Goal: Information Seeking & Learning: Learn about a topic

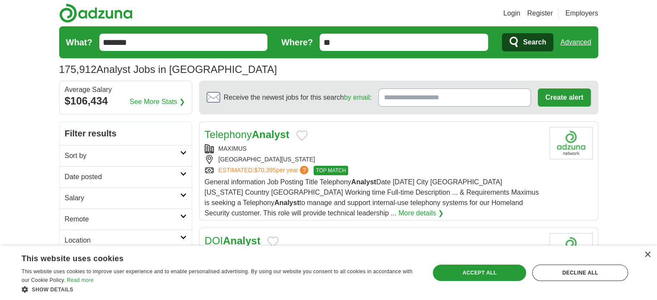
click at [354, 42] on input "**" at bounding box center [404, 42] width 168 height 17
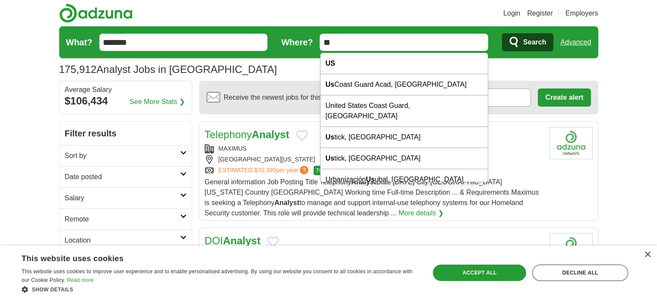
drag, startPoint x: 354, startPoint y: 42, endPoint x: 320, endPoint y: 40, distance: 34.6
click at [320, 40] on input "**" at bounding box center [404, 42] width 168 height 17
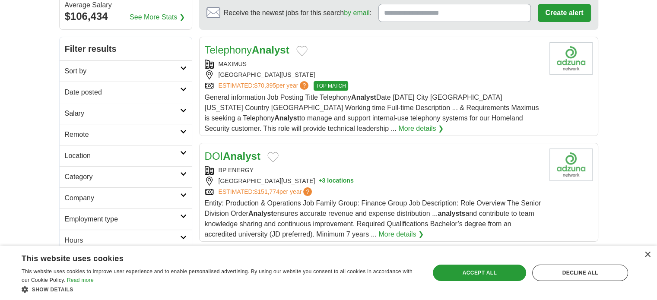
scroll to position [86, 0]
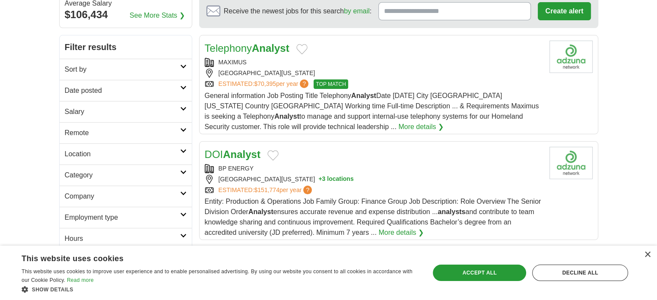
click at [180, 151] on icon at bounding box center [183, 151] width 6 height 4
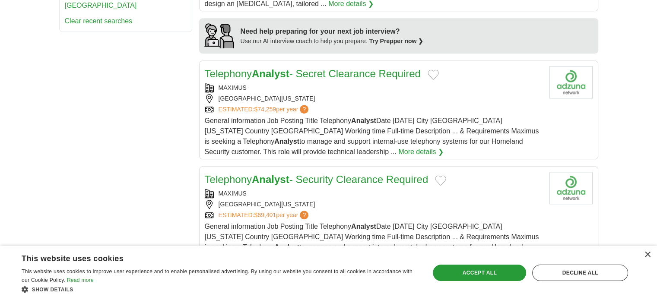
scroll to position [0, 0]
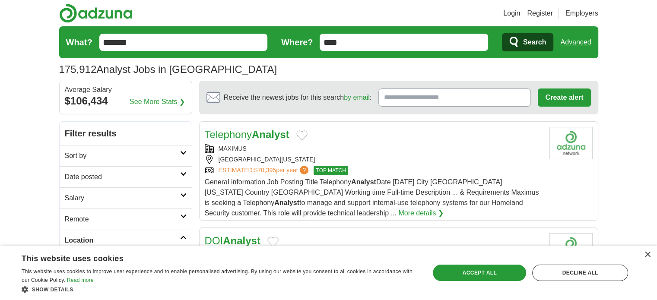
click at [392, 36] on input "****" at bounding box center [404, 42] width 168 height 17
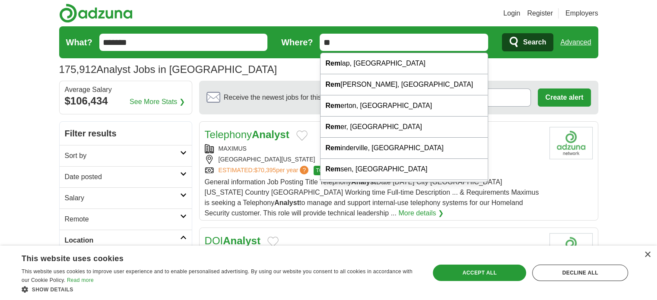
type input "*"
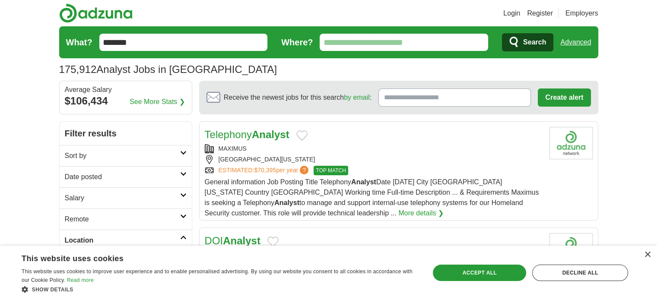
click at [578, 38] on link "Advanced" at bounding box center [575, 42] width 31 height 17
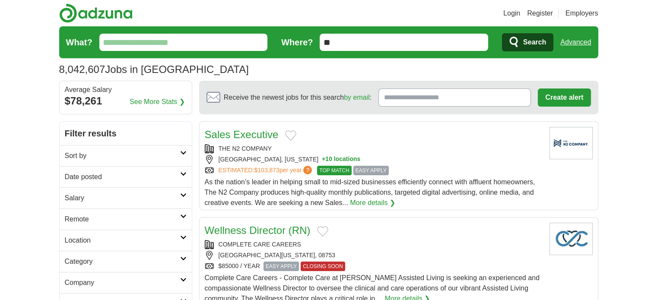
click at [191, 41] on input "What?" at bounding box center [183, 42] width 168 height 17
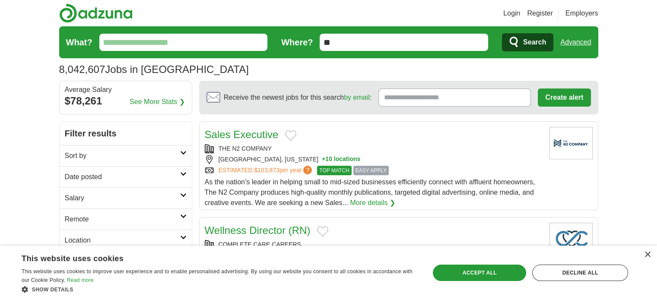
click at [149, 213] on link "Remote" at bounding box center [126, 219] width 132 height 21
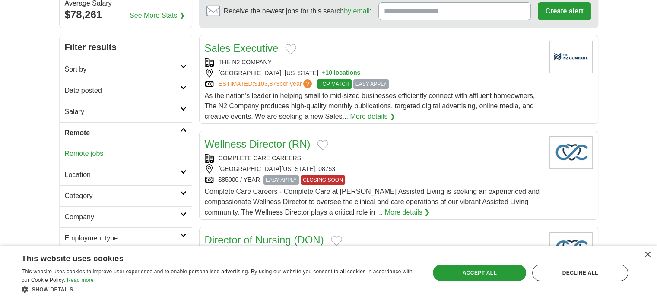
click at [89, 154] on link "Remote jobs" at bounding box center [84, 153] width 39 height 7
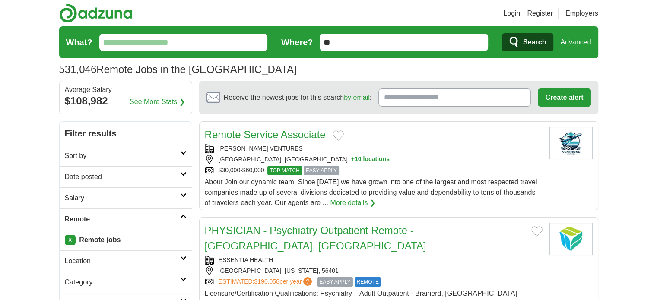
click at [161, 42] on input "What?" at bounding box center [183, 42] width 168 height 17
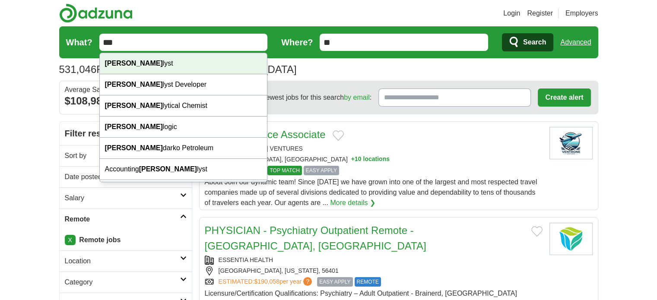
click at [158, 57] on div "Ana lyst" at bounding box center [184, 63] width 168 height 21
type input "*******"
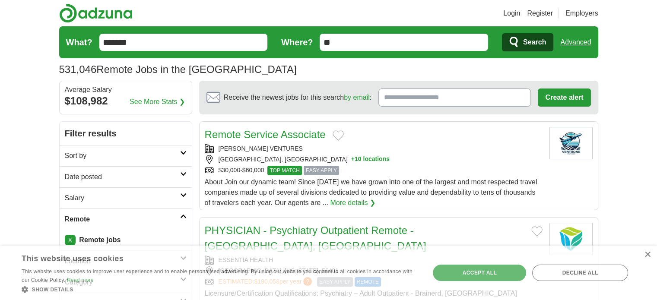
click at [521, 46] on button "Search" at bounding box center [527, 42] width 51 height 18
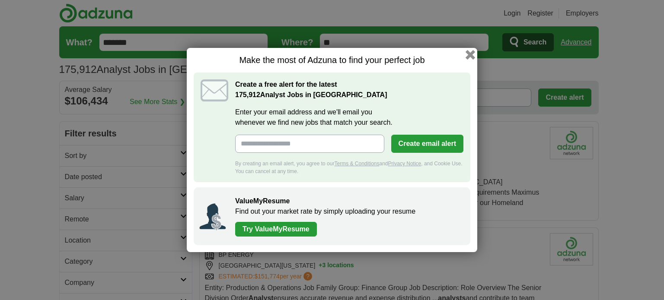
click at [471, 53] on button "button" at bounding box center [470, 55] width 10 height 10
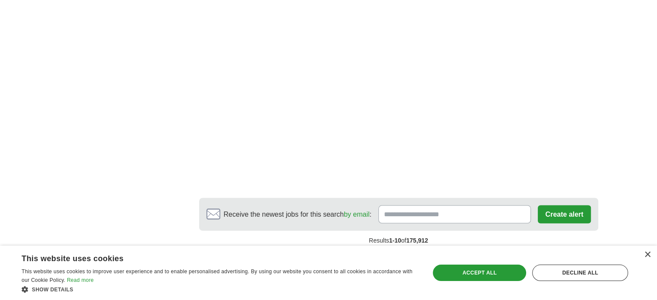
scroll to position [1512, 0]
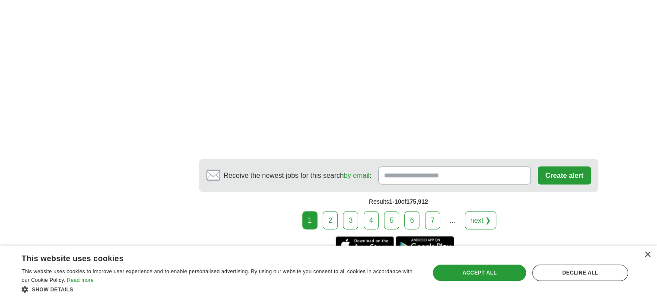
click at [485, 211] on link "next ❯" at bounding box center [481, 220] width 32 height 18
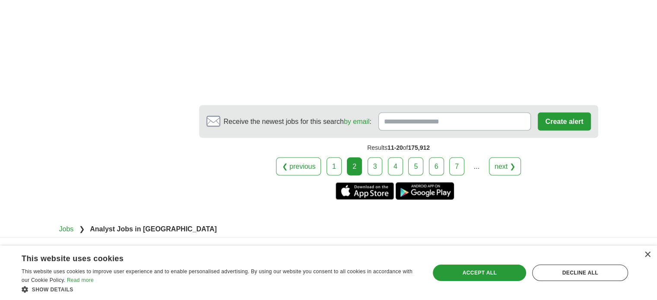
scroll to position [1599, 0]
click at [499, 156] on link "next ❯" at bounding box center [505, 165] width 32 height 18
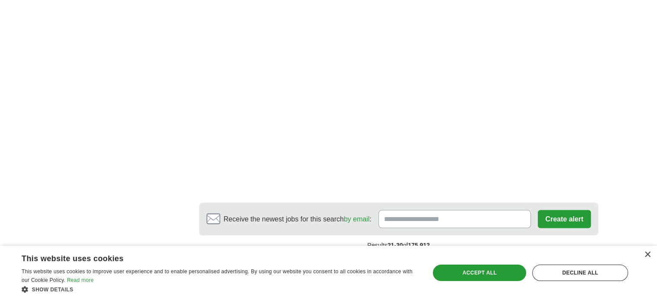
scroll to position [1642, 0]
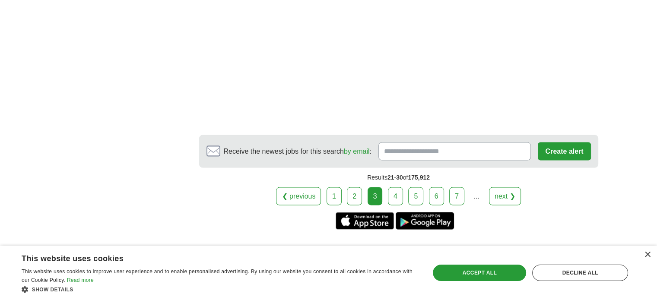
click at [509, 190] on link "next ❯" at bounding box center [505, 196] width 32 height 18
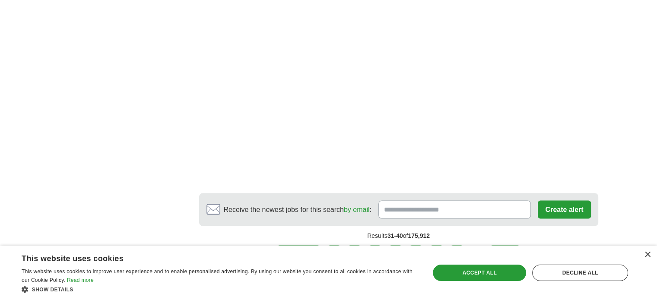
scroll to position [1599, 0]
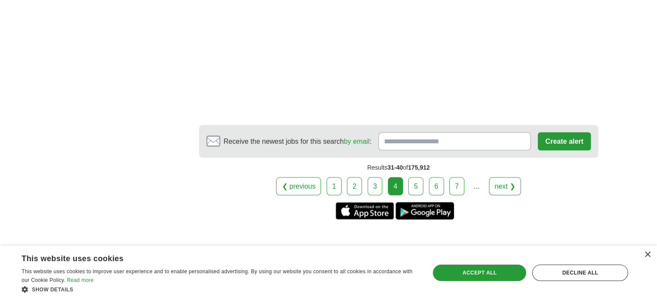
click at [507, 177] on link "next ❯" at bounding box center [505, 186] width 32 height 18
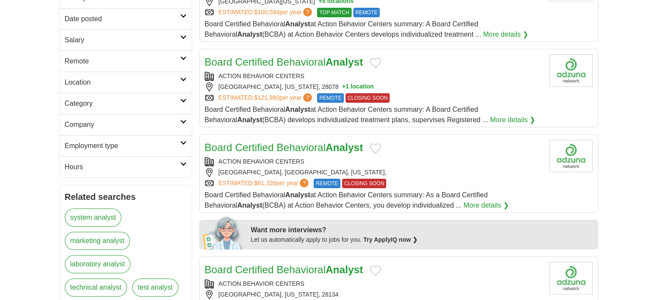
scroll to position [173, 0]
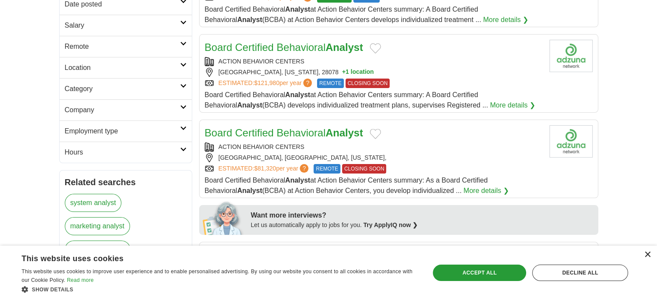
click at [650, 254] on div "×" at bounding box center [647, 255] width 6 height 6
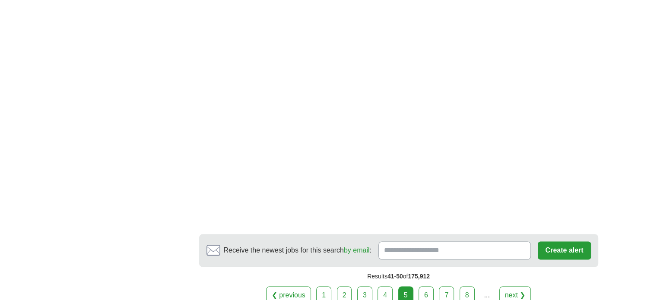
scroll to position [1339, 0]
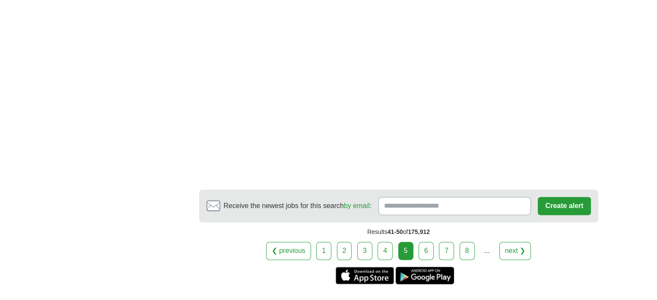
click at [517, 242] on link "next ❯" at bounding box center [515, 251] width 32 height 18
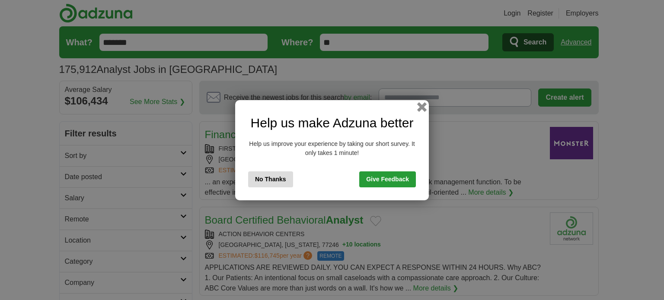
click at [419, 106] on button "button" at bounding box center [422, 107] width 10 height 10
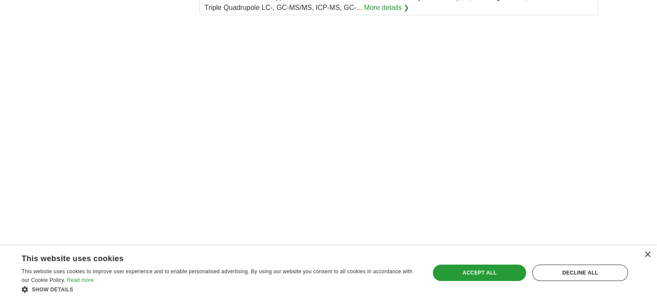
scroll to position [1253, 0]
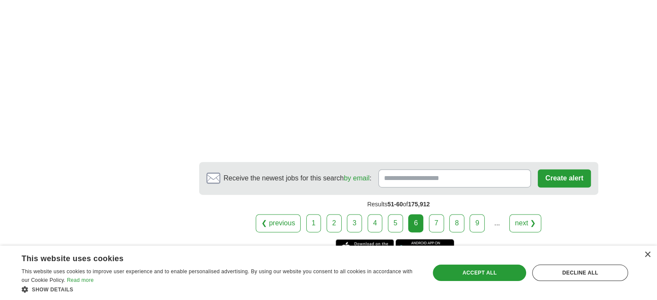
click at [528, 214] on link "next ❯" at bounding box center [525, 223] width 32 height 18
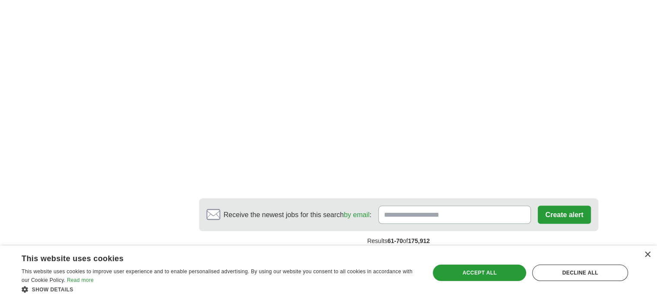
scroll to position [1642, 0]
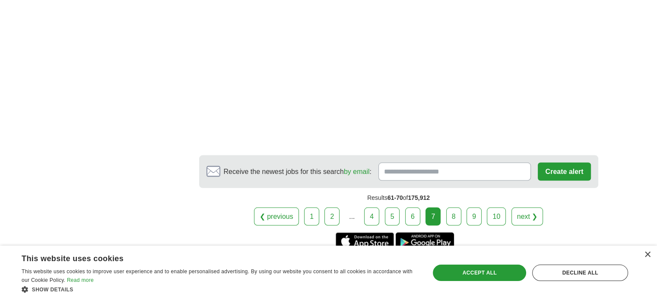
click at [531, 207] on link "next ❯" at bounding box center [528, 216] width 32 height 18
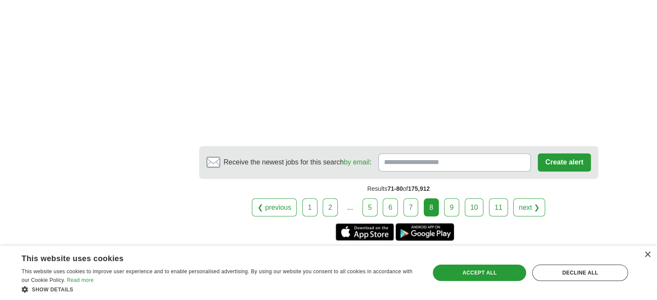
scroll to position [1512, 0]
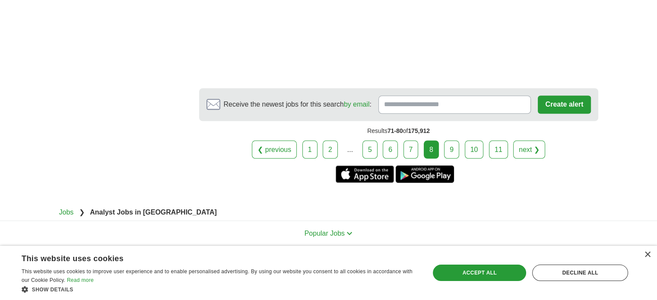
click at [527, 140] on link "next ❯" at bounding box center [529, 149] width 32 height 18
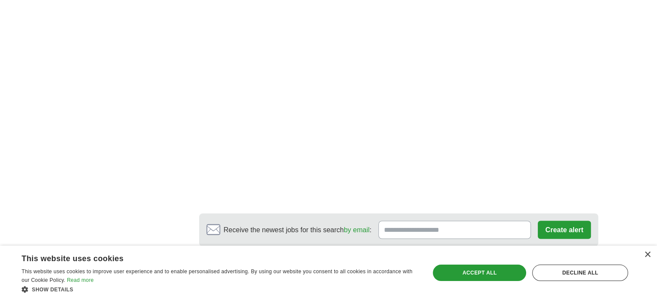
scroll to position [1512, 0]
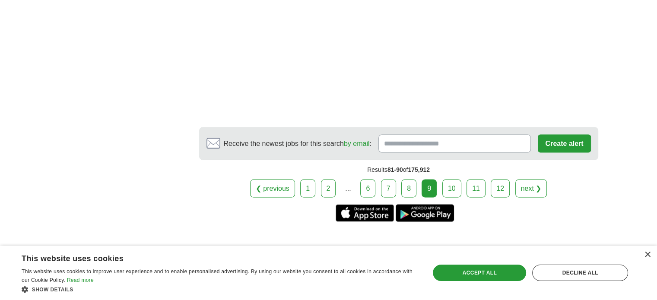
click at [534, 179] on link "next ❯" at bounding box center [531, 188] width 32 height 18
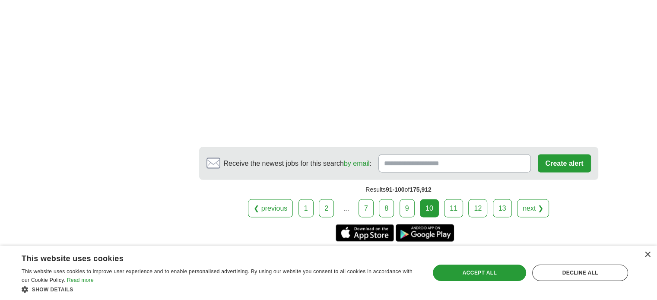
scroll to position [1642, 0]
